Goal: Information Seeking & Learning: Find specific fact

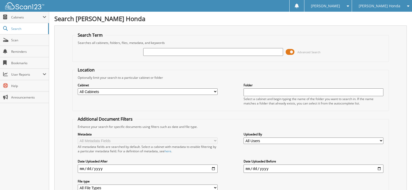
click at [205, 52] on input "text" at bounding box center [213, 52] width 140 height 8
type input "797020"
click at [17, 29] on span "Search" at bounding box center [28, 29] width 34 height 4
click at [18, 27] on span "Search" at bounding box center [28, 29] width 34 height 4
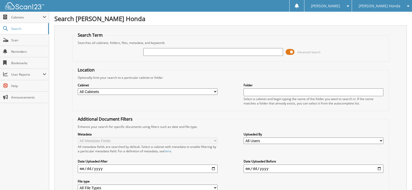
click at [204, 52] on input "text" at bounding box center [213, 52] width 140 height 8
type input "797020"
